Goal: Task Accomplishment & Management: Complete application form

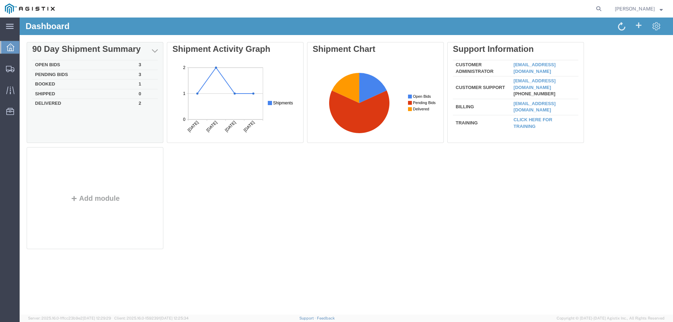
click at [62, 63] on td "Open Bids" at bounding box center [84, 65] width 104 height 10
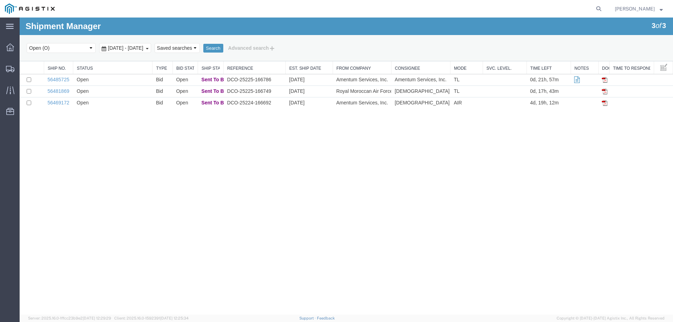
click at [592, 8] on agx-global-search at bounding box center [492, 9] width 224 height 18
click at [604, 8] on icon at bounding box center [599, 9] width 10 height 10
click at [551, 8] on input "search" at bounding box center [487, 8] width 213 height 17
type input "56471817"
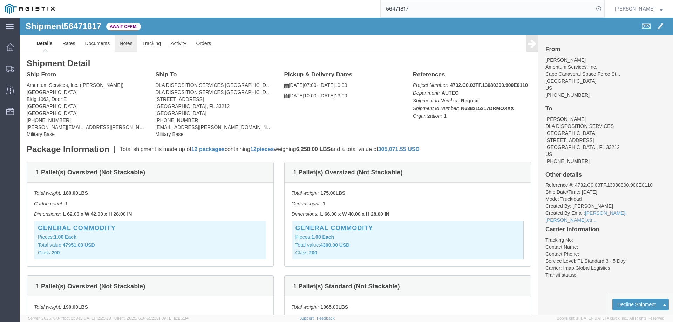
click link "Notes"
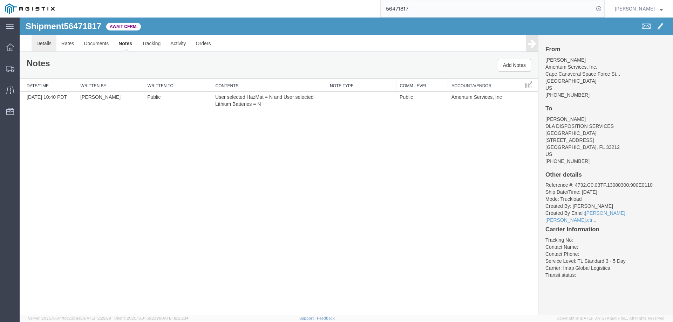
click at [46, 45] on link "Details" at bounding box center [44, 43] width 25 height 17
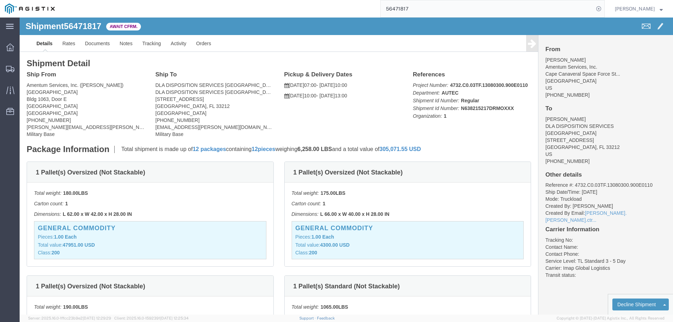
click div "Ship From Amentum Services, Inc. ([PERSON_NAME]) [GEOGRAPHIC_DATA] [GEOGRAPHIC_…"
click link "Notes"
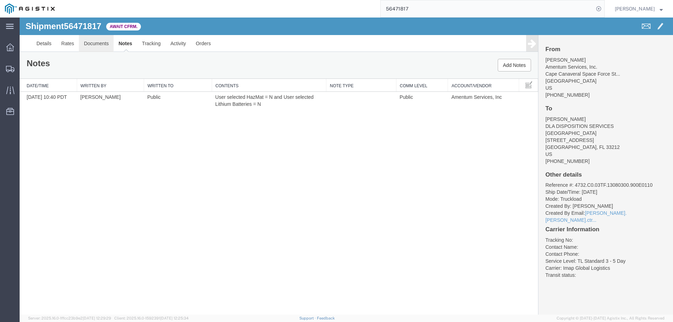
click at [95, 43] on link "Documents" at bounding box center [96, 43] width 35 height 17
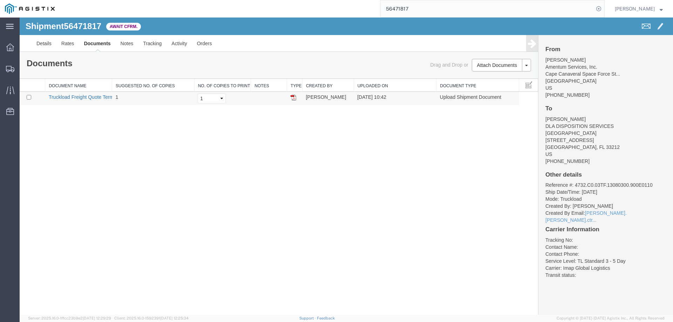
click at [87, 98] on link "Truckload Freight Quote Terms v2025-0207" at bounding box center [96, 97] width 95 height 6
click at [68, 43] on link "Rates" at bounding box center [67, 43] width 23 height 17
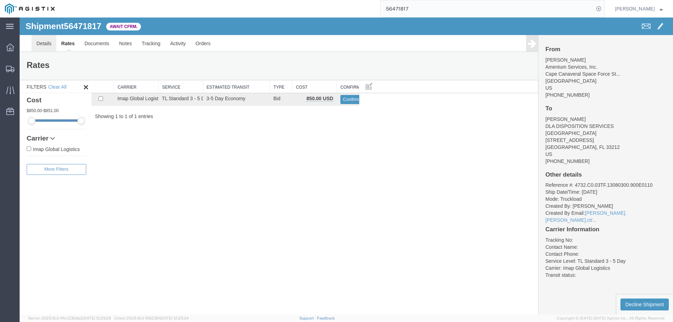
click at [45, 46] on link "Details" at bounding box center [44, 43] width 25 height 17
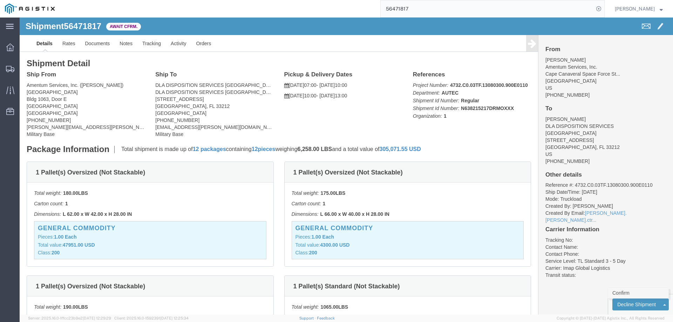
click link "Confirm"
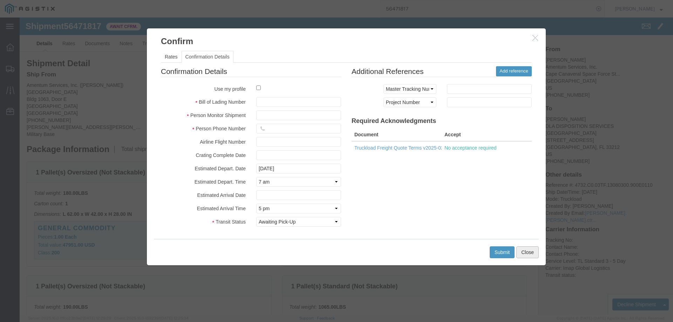
drag, startPoint x: 504, startPoint y: 234, endPoint x: 499, endPoint y: 233, distance: 4.4
click button "Close"
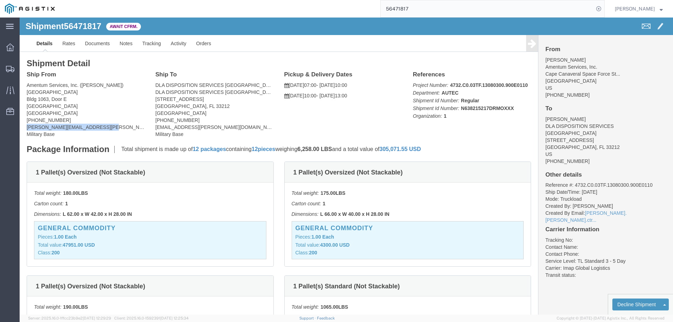
drag, startPoint x: 72, startPoint y: 110, endPoint x: 5, endPoint y: 110, distance: 67.0
click div "Ship From Amentum Services, Inc. ([PERSON_NAME]) [GEOGRAPHIC_DATA] [GEOGRAPHIC_…"
copy address "[PERSON_NAME][EMAIL_ADDRESS][PERSON_NAME][DOMAIN_NAME]"
click address "Amentum Services, Inc. ([PERSON_NAME]) [GEOGRAPHIC_DATA] [GEOGRAPHIC_DATA] 1063…"
drag, startPoint x: 207, startPoint y: 109, endPoint x: 135, endPoint y: 113, distance: 71.9
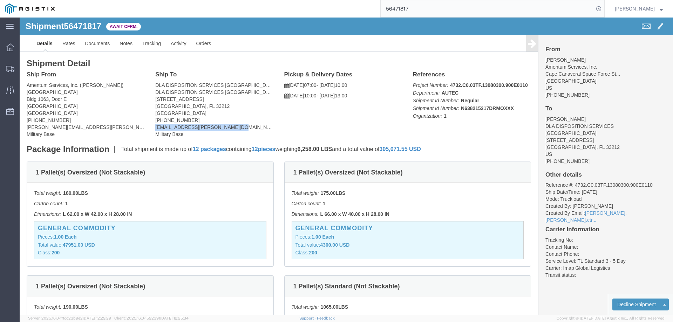
click address "DLA DISPOSITION SERVICES [GEOGRAPHIC_DATA] ([PERSON_NAME]) DLA DISPOSITION SERV…"
copy address "[EMAIL_ADDRESS][PERSON_NAME][DOMAIN_NAME]"
drag, startPoint x: 178, startPoint y: 88, endPoint x: 134, endPoint y: 83, distance: 44.5
click div "Ship To DLA DISPOSITION SERVICES [GEOGRAPHIC_DATA] ([PERSON_NAME]) DLA DISPOSIT…"
copy address "[STREET_ADDRESS]"
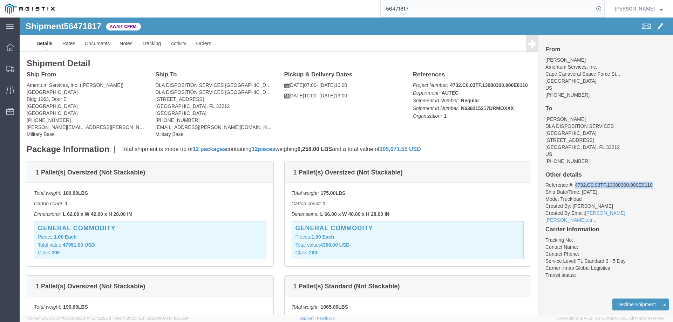
drag, startPoint x: 630, startPoint y: 161, endPoint x: 552, endPoint y: 161, distance: 77.5
click li "Reference #: 4732.C0.03TF.13080300.900E0110"
copy li "4732.C0.03TF.13080300.900E0110"
click b "AUTEC"
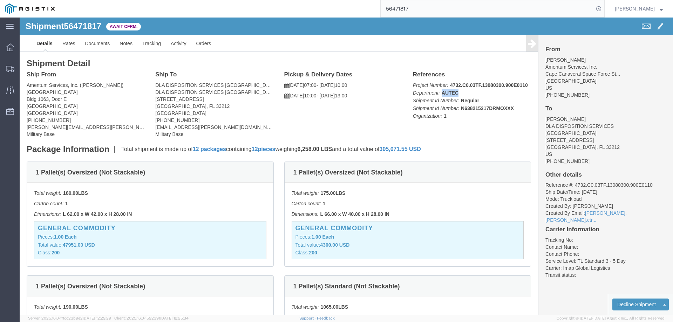
copy b "AUTEC"
click b "N638215217DRMOXXX"
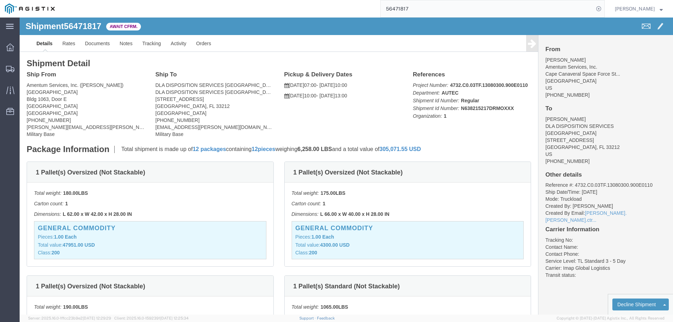
click div "References Project Number: 4732.C0.03TF.13080300.900E0110 Department: AUTEC Shi…"
click p "Project Number: 4732.C0.03TF.13080300.900E0110 Department: AUTEC Shipment Id Nu…"
click b "N638215217DRMOXXX"
copy b "N638215217DRMOXXX"
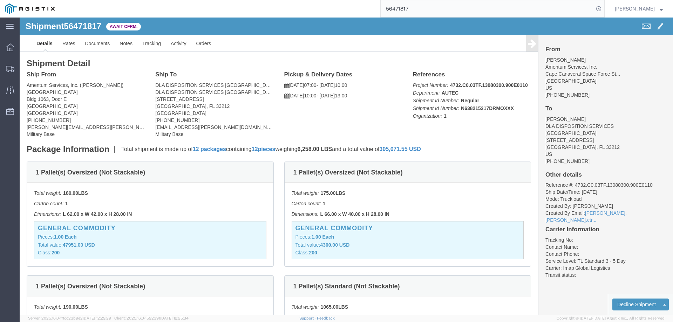
click address "[PERSON_NAME] DLA DISPOSITION SERVICES [GEOGRAPHIC_DATA] [STREET_ADDRESS] [PHON…"
click link "Confirm"
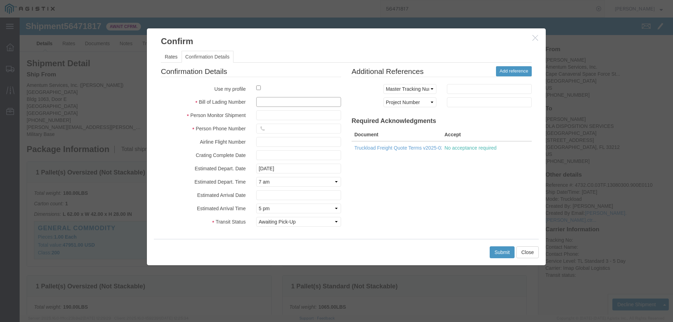
click input "text"
type input "DAL20049591"
click input "text"
type input "[PERSON_NAME]"
click input "text"
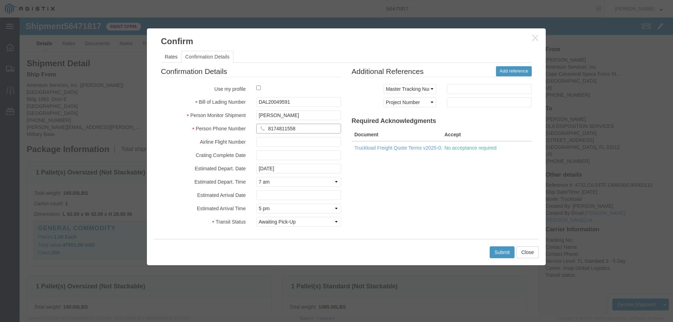
type input "8174811558"
click button "Submit"
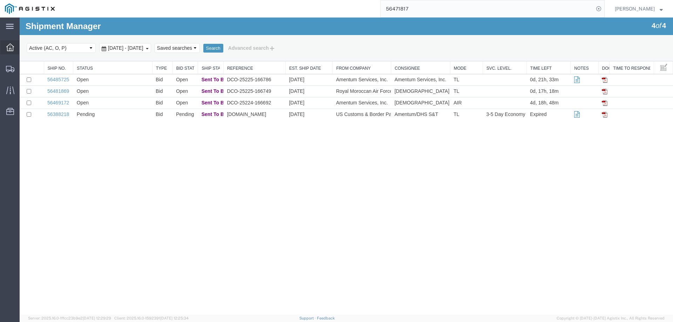
click at [24, 47] on span "Dashboard" at bounding box center [21, 47] width 5 height 14
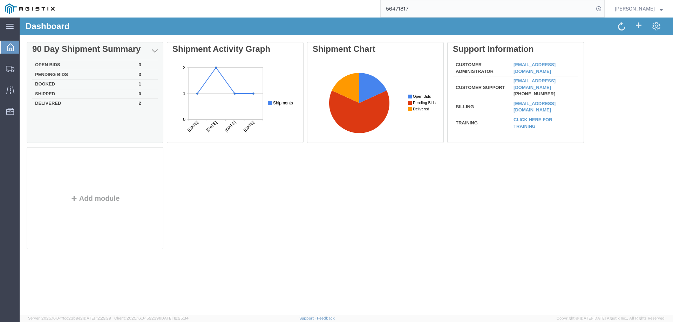
click at [47, 84] on td "Booked" at bounding box center [84, 85] width 104 height 10
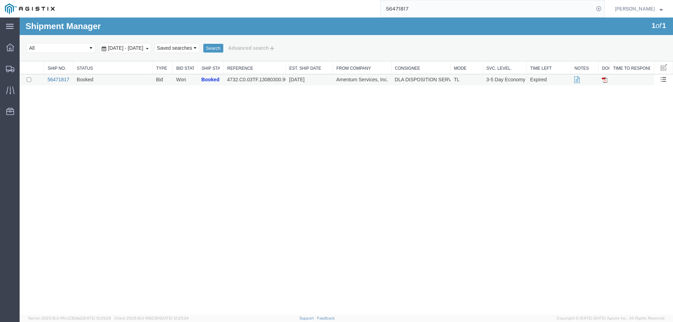
click at [58, 81] on link "56471817" at bounding box center [58, 80] width 22 height 6
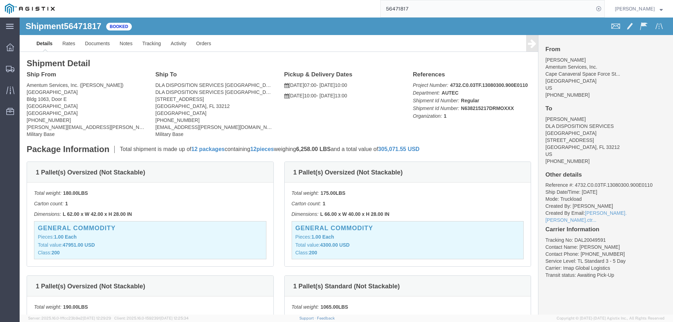
click div "Ship From Amentum Services, Inc. ([PERSON_NAME]) [GEOGRAPHIC_DATA] [GEOGRAPHIC_…"
